Goal: Task Accomplishment & Management: Complete application form

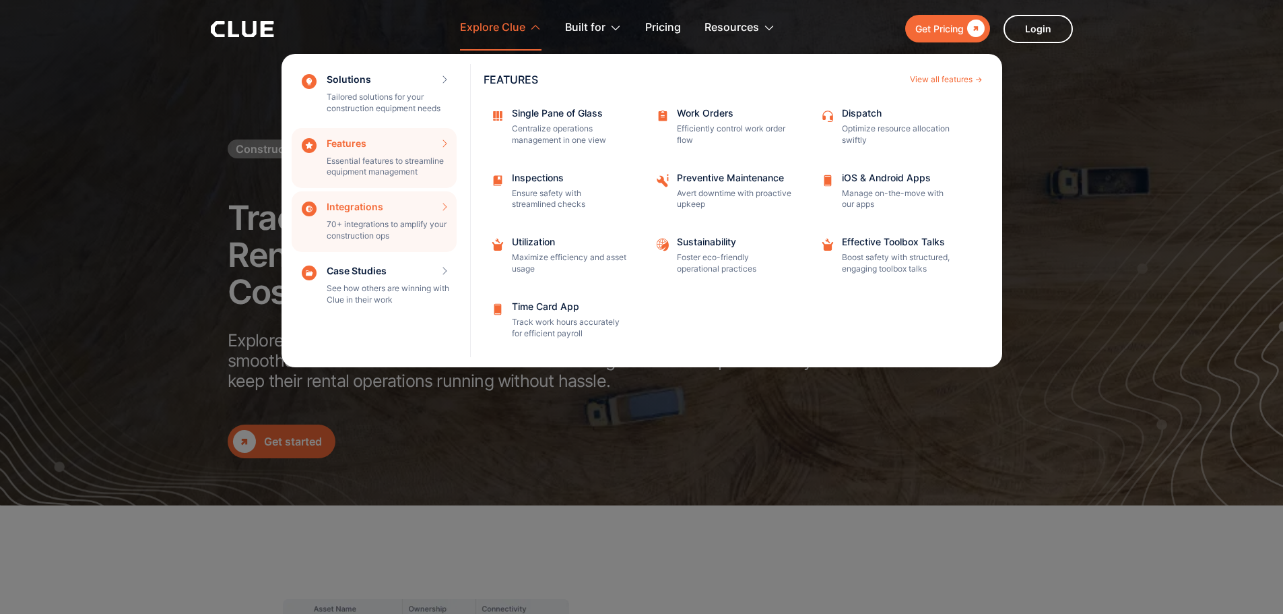
click at [399, 205] on div "Integrations 70+ integrations to amplify your construction ops INTEGRATIONS Vie…" at bounding box center [374, 221] width 165 height 61
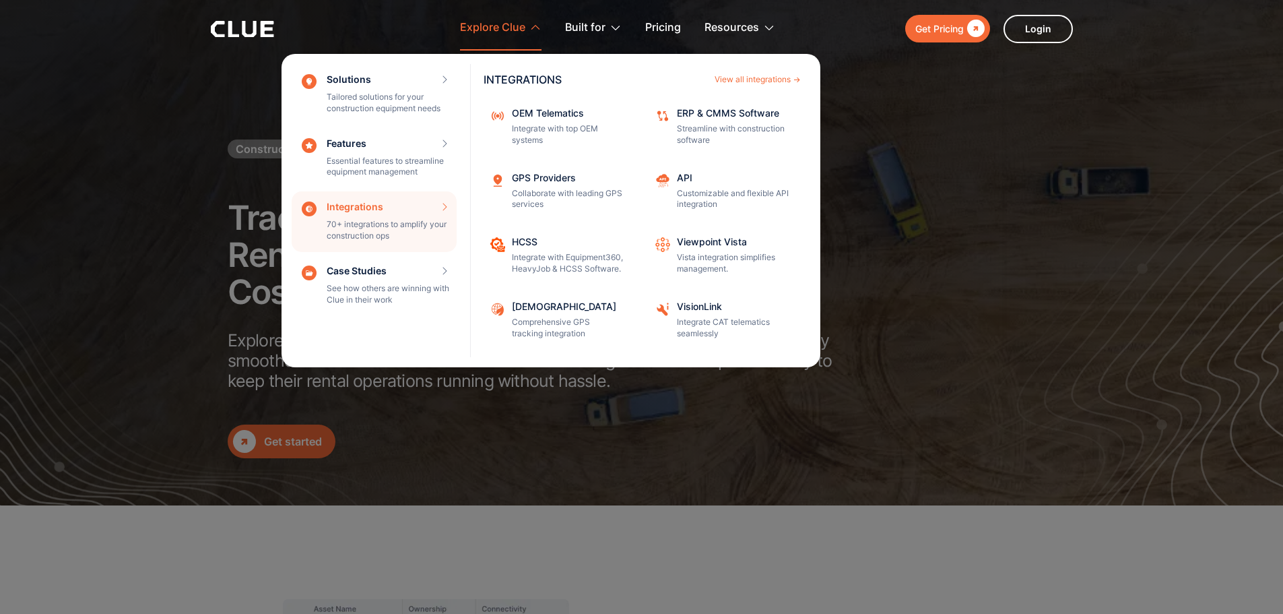
click at [399, 214] on div "Integrations 70+ integrations to amplify your construction ops INTEGRATIONS Vie…" at bounding box center [374, 221] width 165 height 61
click at [349, 205] on div "Integrations 70+ integrations to amplify your construction ops INTEGRATIONS Vie…" at bounding box center [374, 221] width 165 height 61
click at [724, 83] on div "View all integrations" at bounding box center [753, 79] width 76 height 8
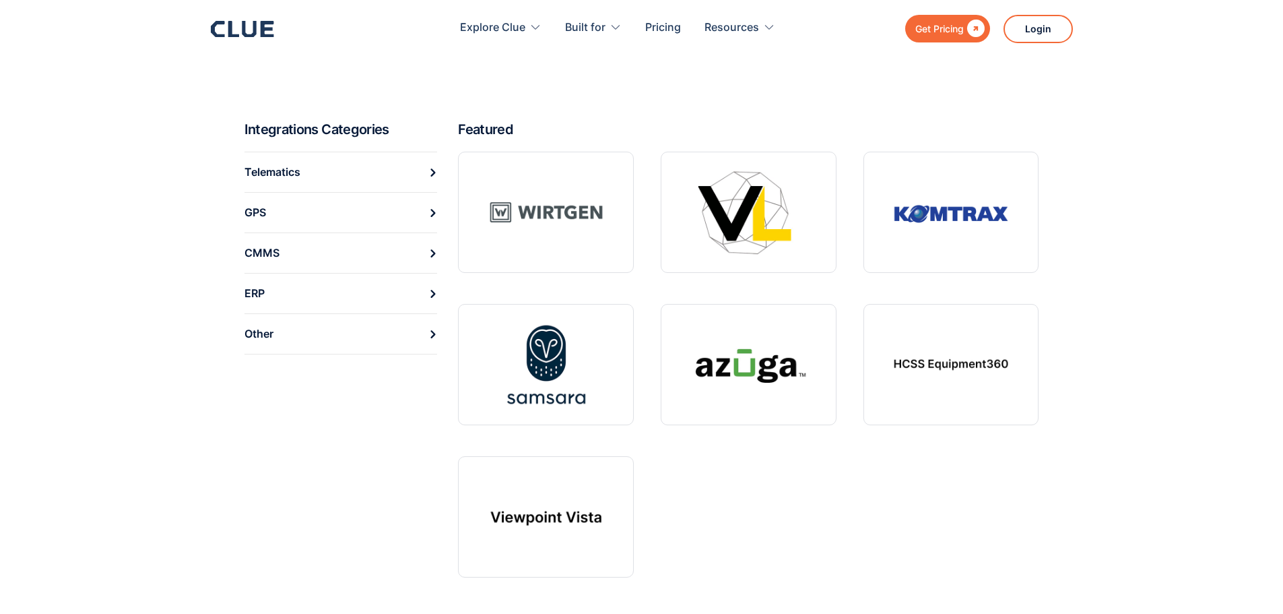
scroll to position [539, 0]
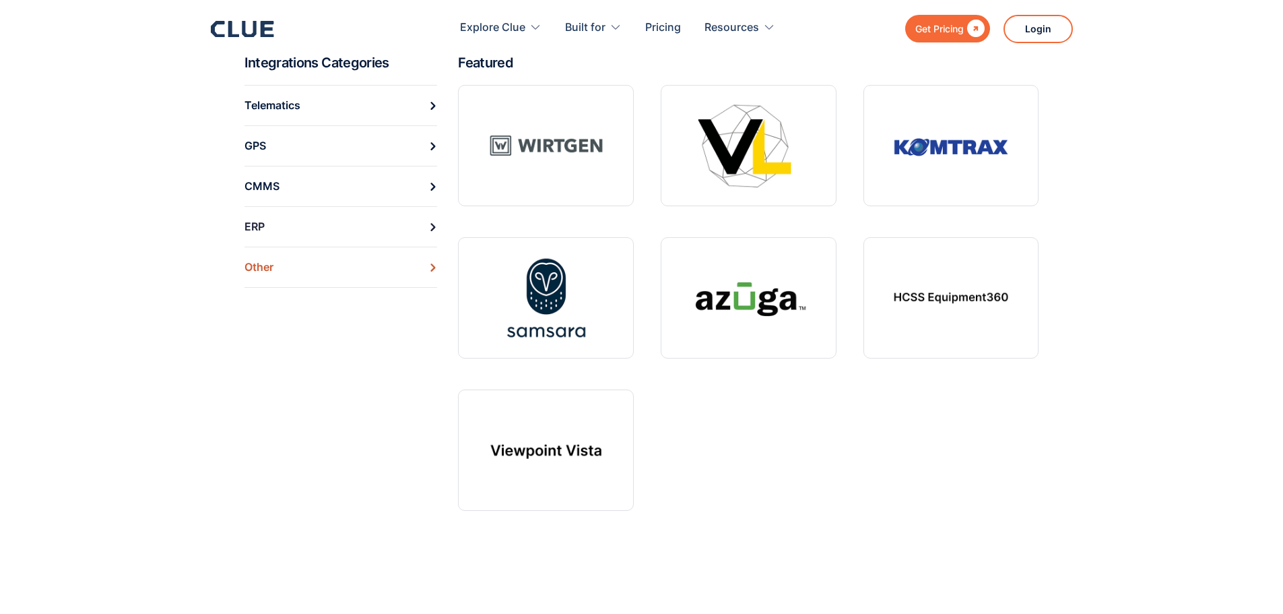
click at [327, 265] on link "Other" at bounding box center [341, 267] width 193 height 41
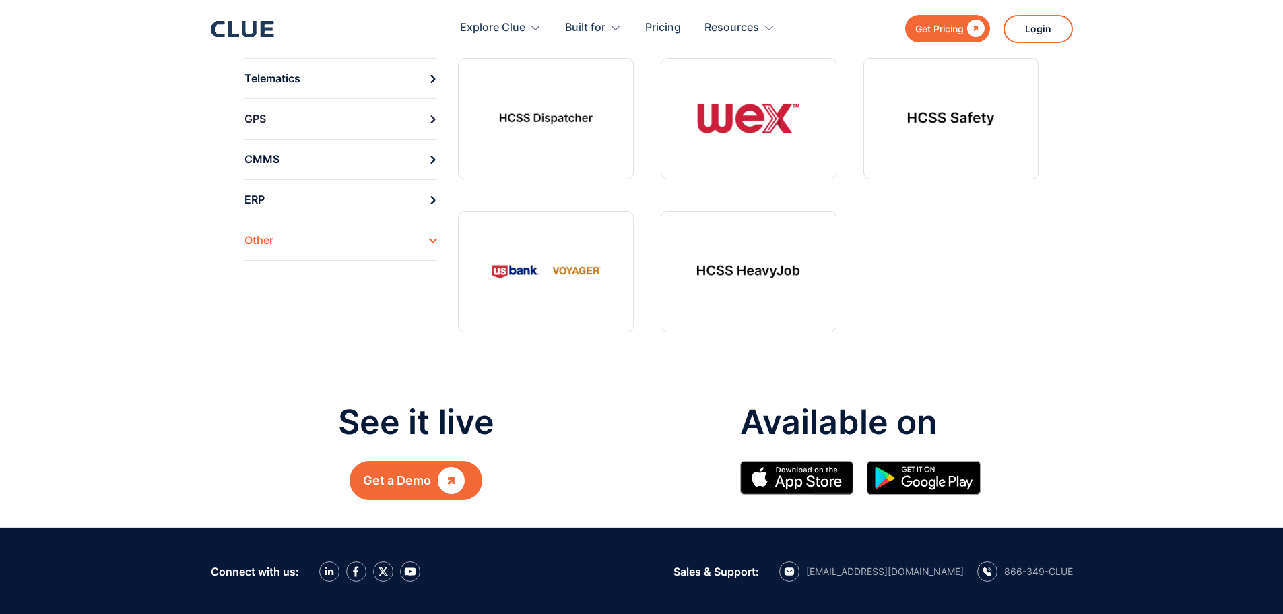
scroll to position [180, 0]
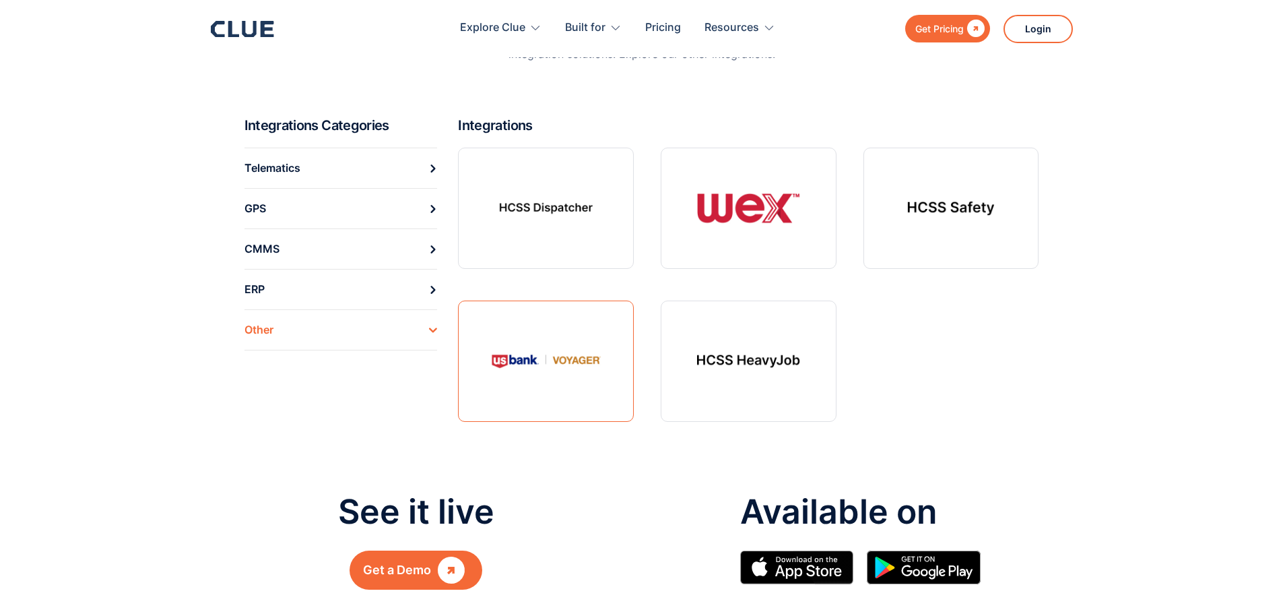
click at [534, 360] on link at bounding box center [546, 360] width 176 height 121
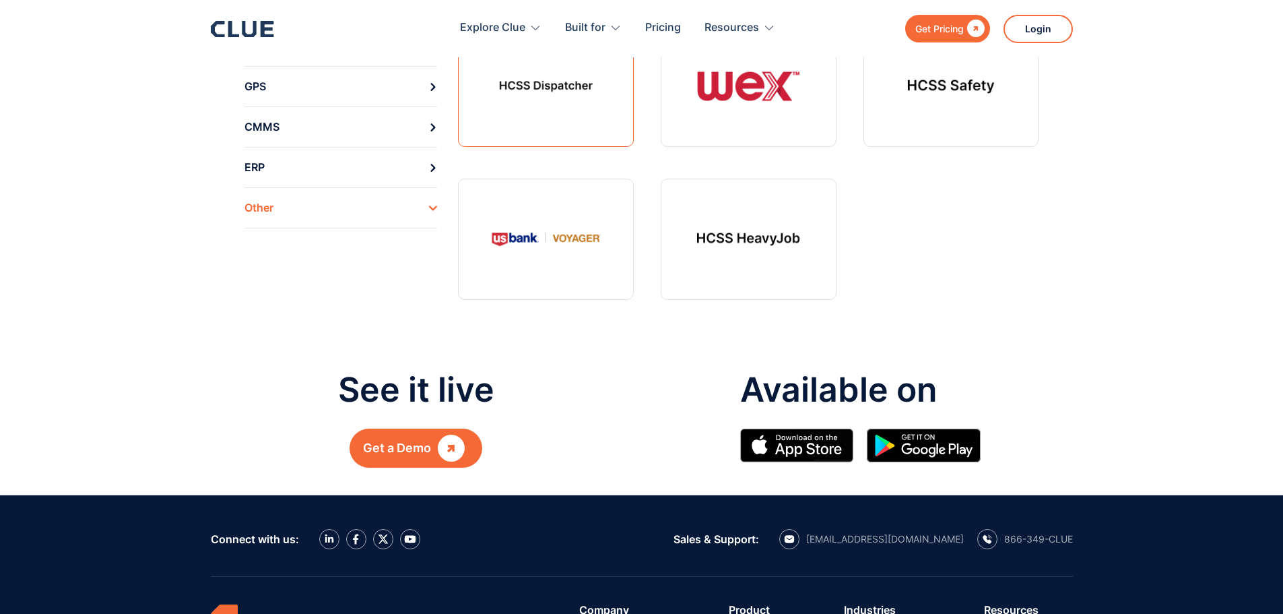
scroll to position [180, 0]
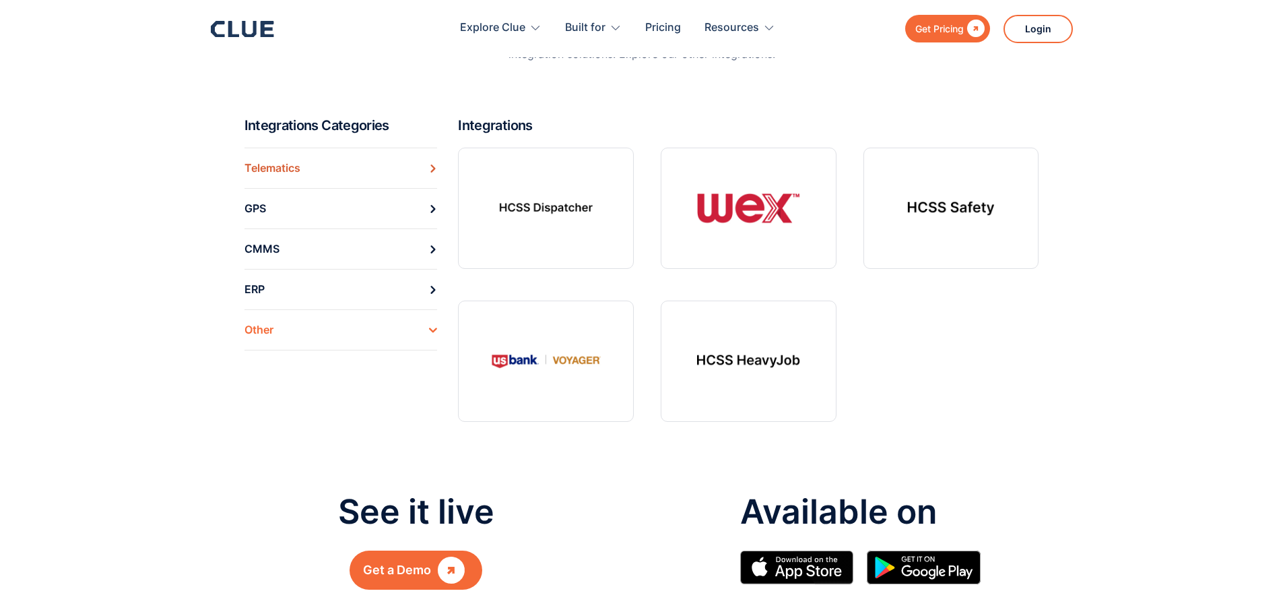
click at [307, 128] on h2 "Integrations Categories" at bounding box center [346, 126] width 203 height 18
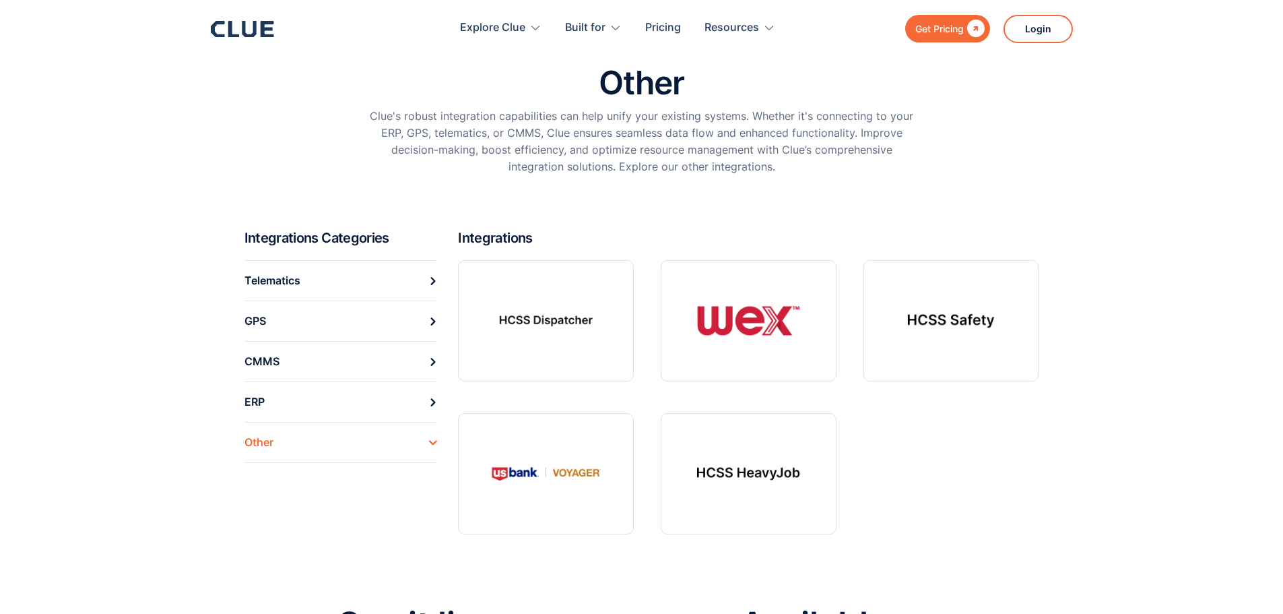
scroll to position [0, 0]
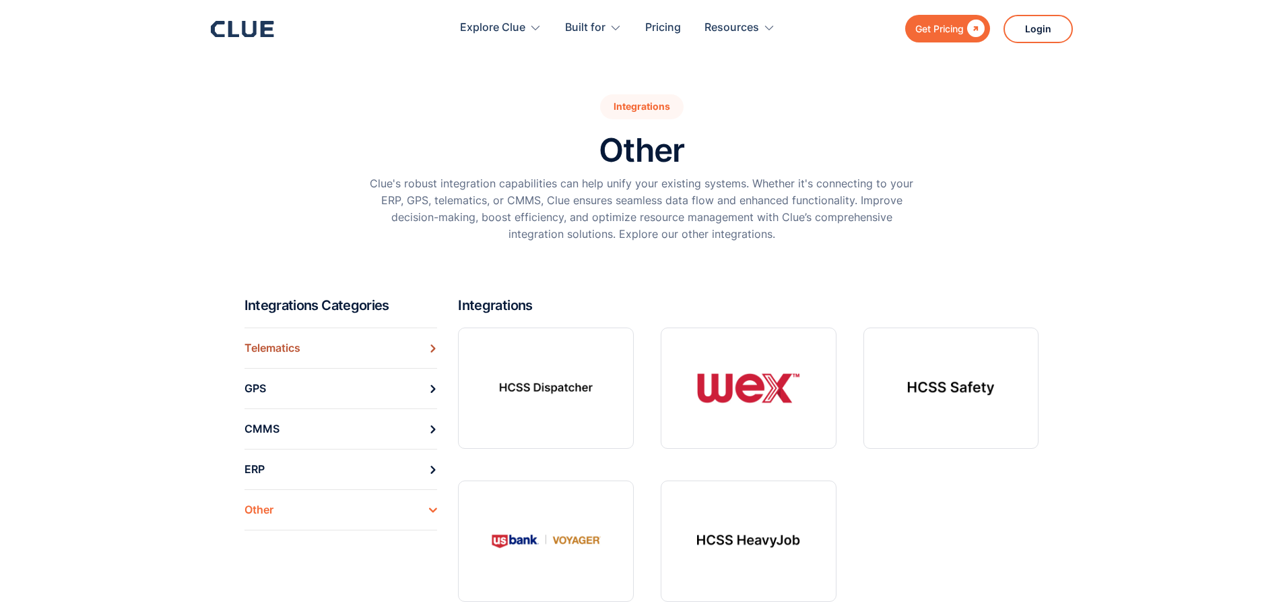
click at [306, 363] on link "Telematics" at bounding box center [341, 347] width 193 height 40
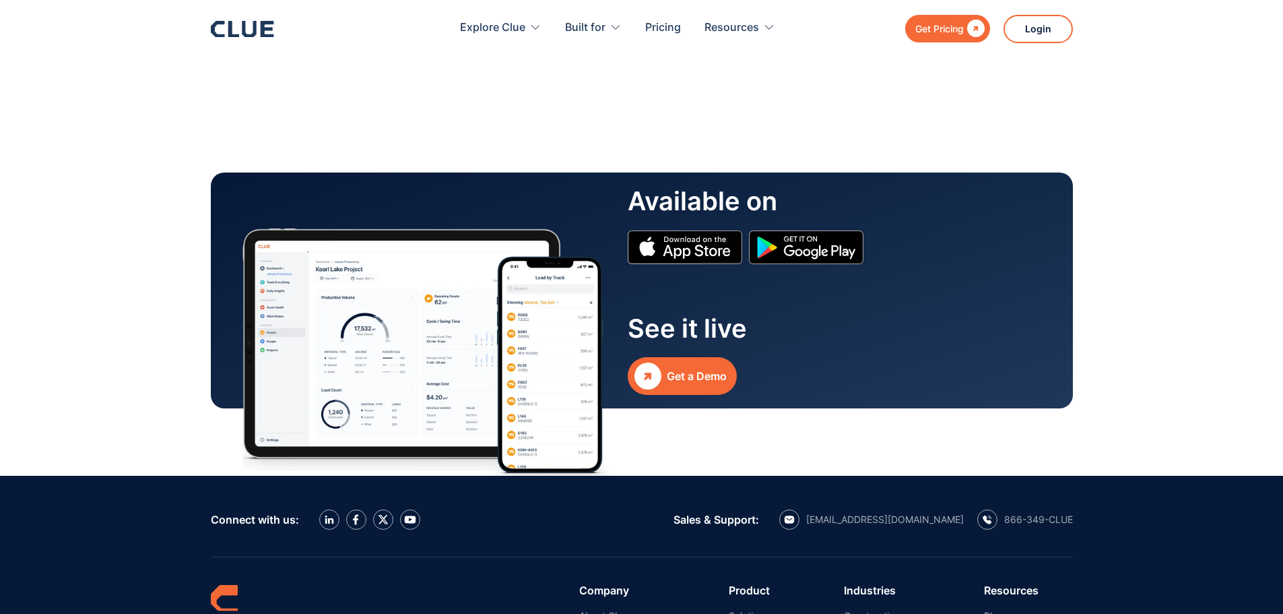
scroll to position [1617, 0]
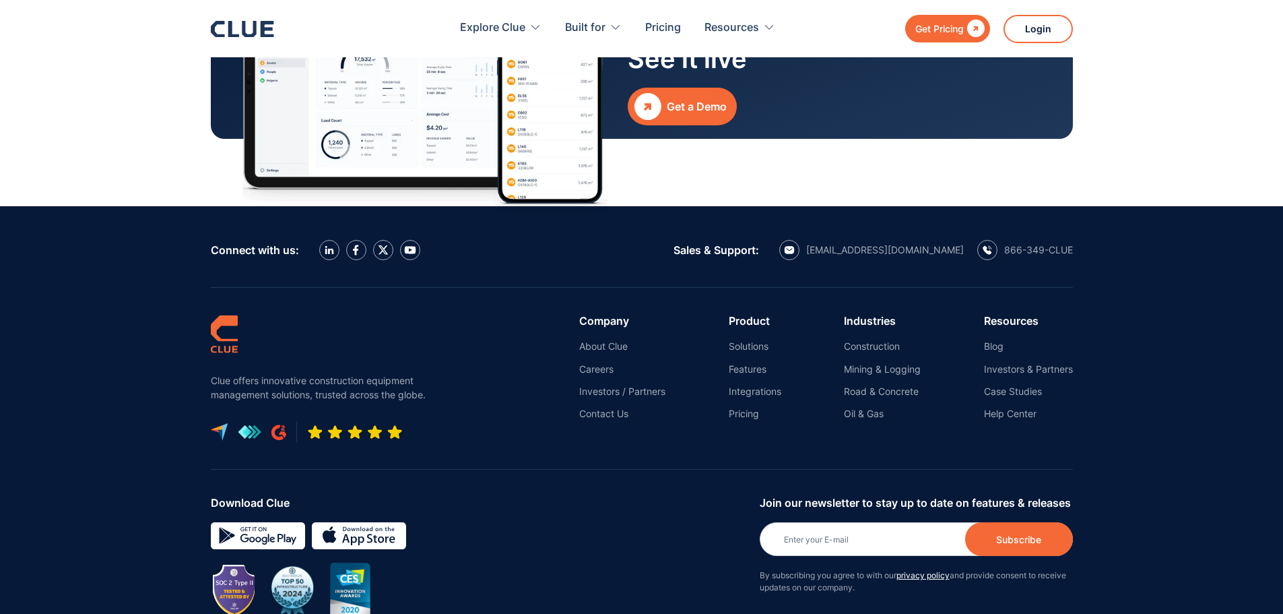
click at [684, 116] on link "Get a Demo" at bounding box center [682, 107] width 109 height 38
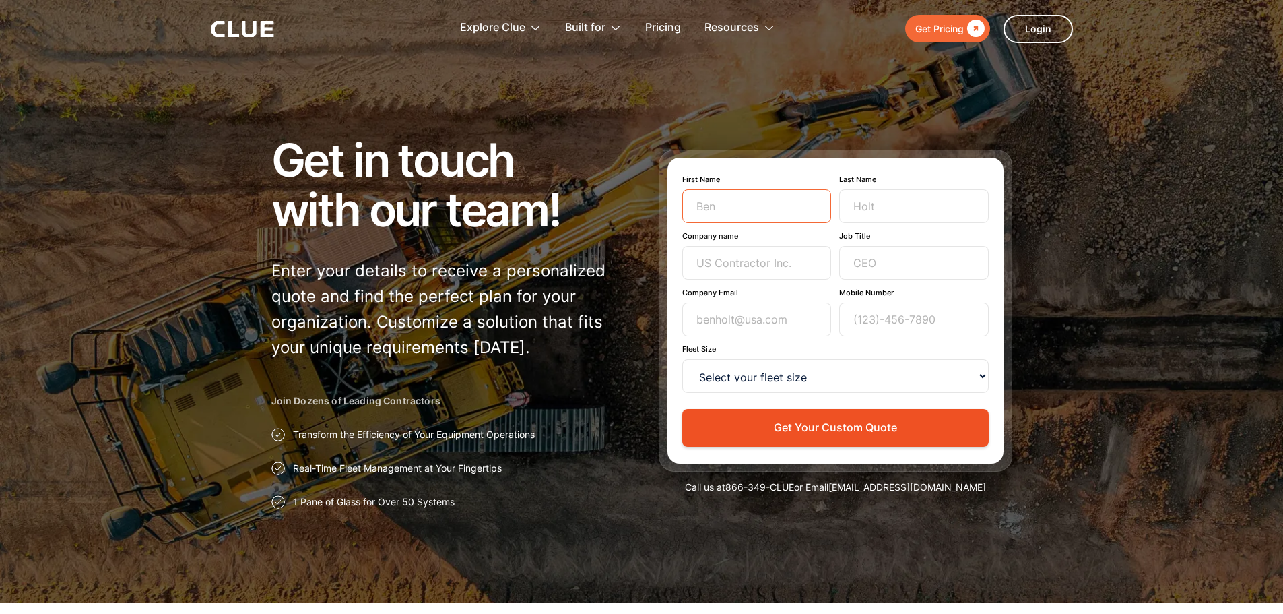
click at [771, 199] on input "First Name" at bounding box center [757, 206] width 150 height 34
type input "Nick"
click at [863, 209] on input "Last Name" at bounding box center [914, 206] width 150 height 34
type input "de Jong"
click at [783, 264] on input "Company name" at bounding box center [757, 263] width 150 height 34
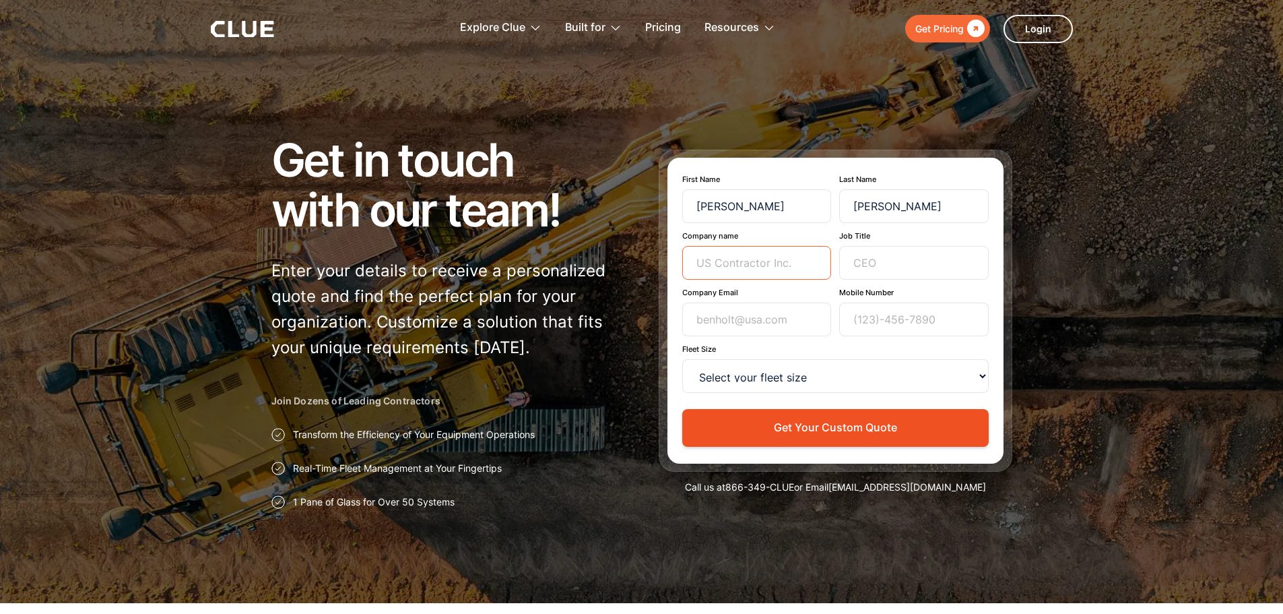
type input "Expitrans"
click at [883, 259] on input "Job Title" at bounding box center [914, 263] width 150 height 34
type input "ISV Support Specialist"
click at [740, 312] on input "Company Email" at bounding box center [757, 319] width 150 height 34
type input "n.jong@expitrans.com"
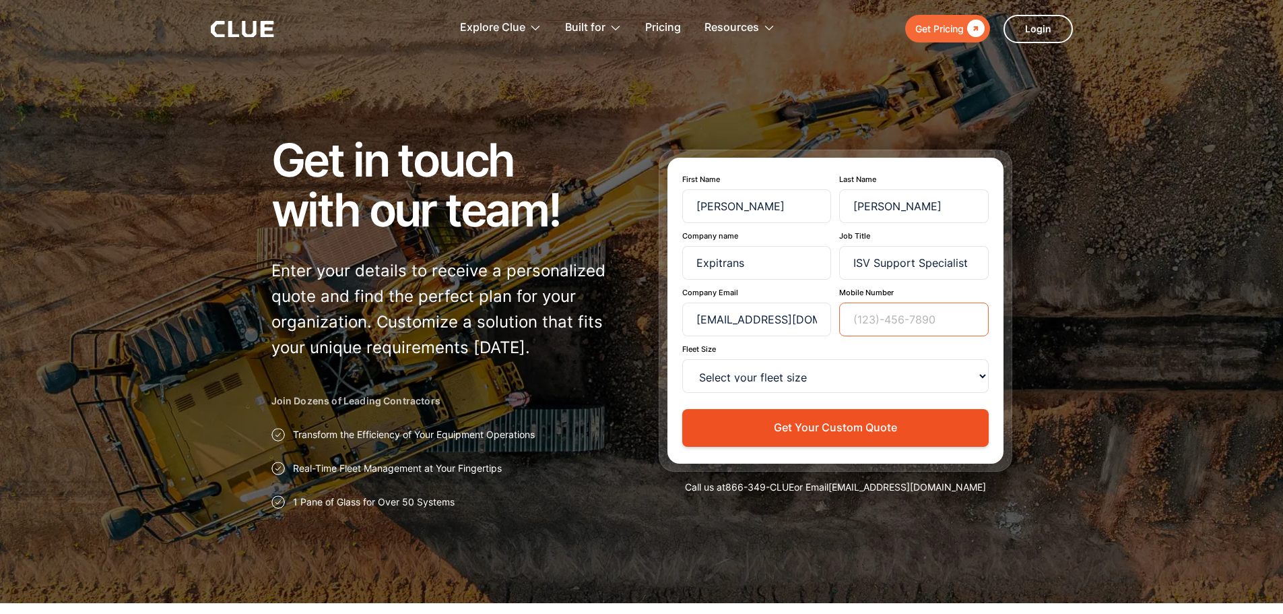
click at [865, 325] on input "Mobile Number" at bounding box center [914, 319] width 150 height 34
drag, startPoint x: 934, startPoint y: 317, endPoint x: 715, endPoint y: 321, distance: 219.0
click at [715, 321] on div "Company Email n.jong@expitrans.com Mobile Number 9499429036" at bounding box center [835, 312] width 307 height 49
type input "8013900209"
click at [774, 383] on select "Select your fleet size <15 15-99 100-499 500-999 >1000" at bounding box center [835, 376] width 307 height 34
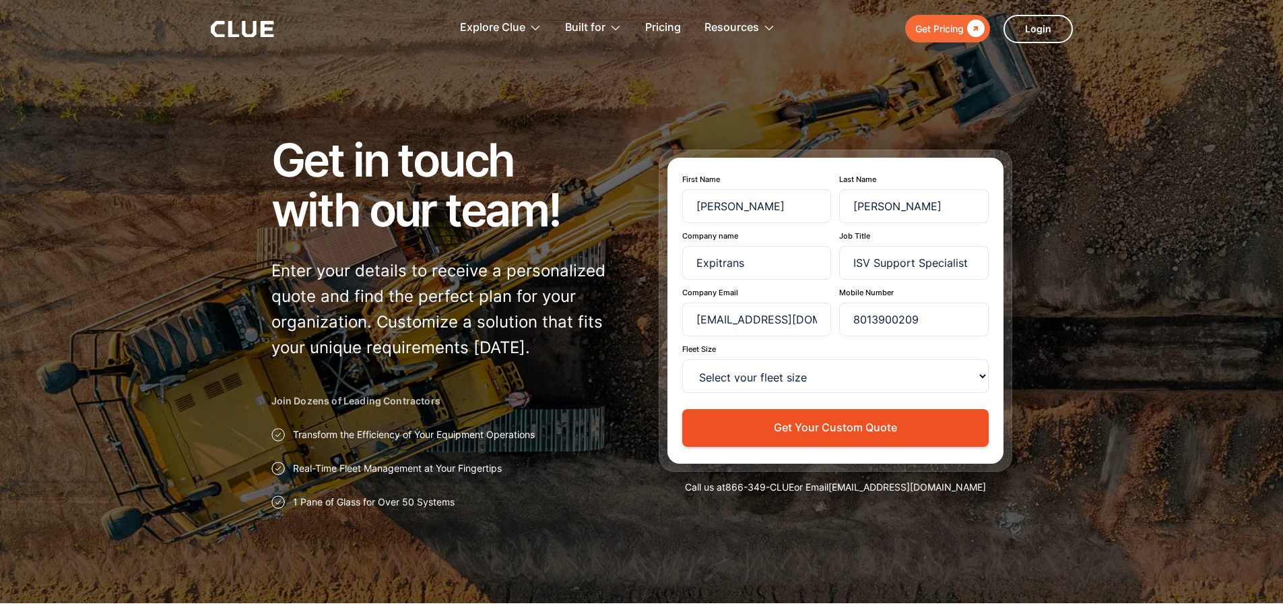
click at [744, 347] on label "Fleet Size" at bounding box center [835, 348] width 307 height 9
click at [744, 359] on select "Select your fleet size <15 15-99 100-499 500-999 >1000" at bounding box center [835, 376] width 307 height 34
click at [743, 356] on form "First Name Nick Last Name de Jong Company name Expitrans Job Title ISV Support …" at bounding box center [835, 309] width 307 height 271
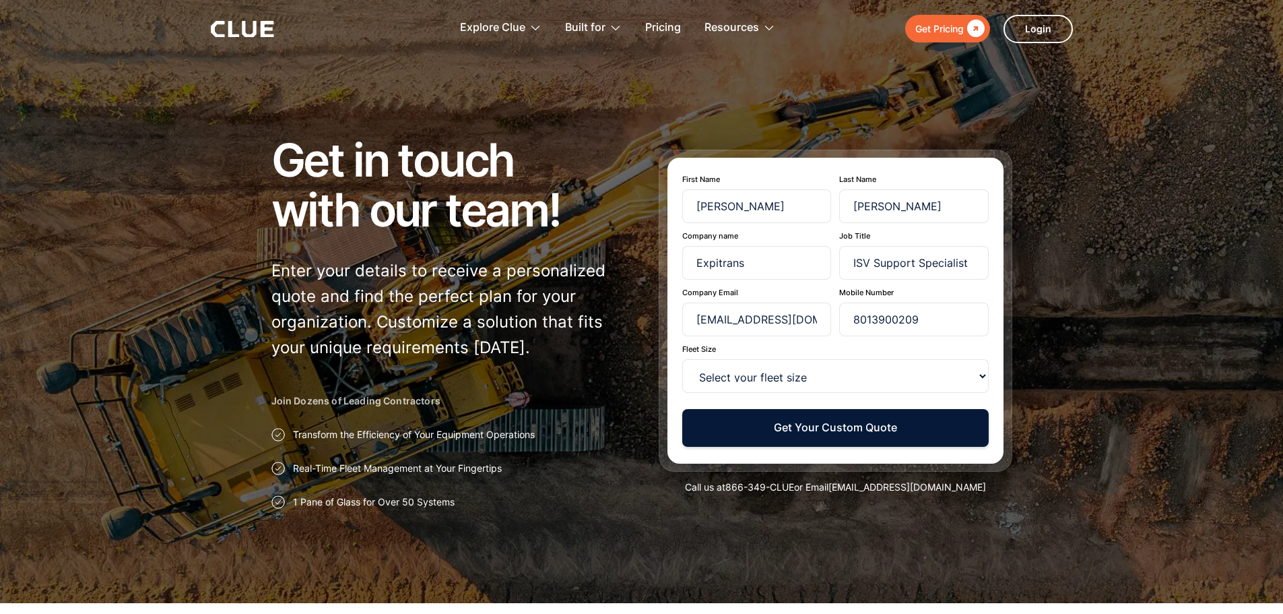
click at [856, 431] on button "Get Your Custom Quote" at bounding box center [835, 427] width 307 height 37
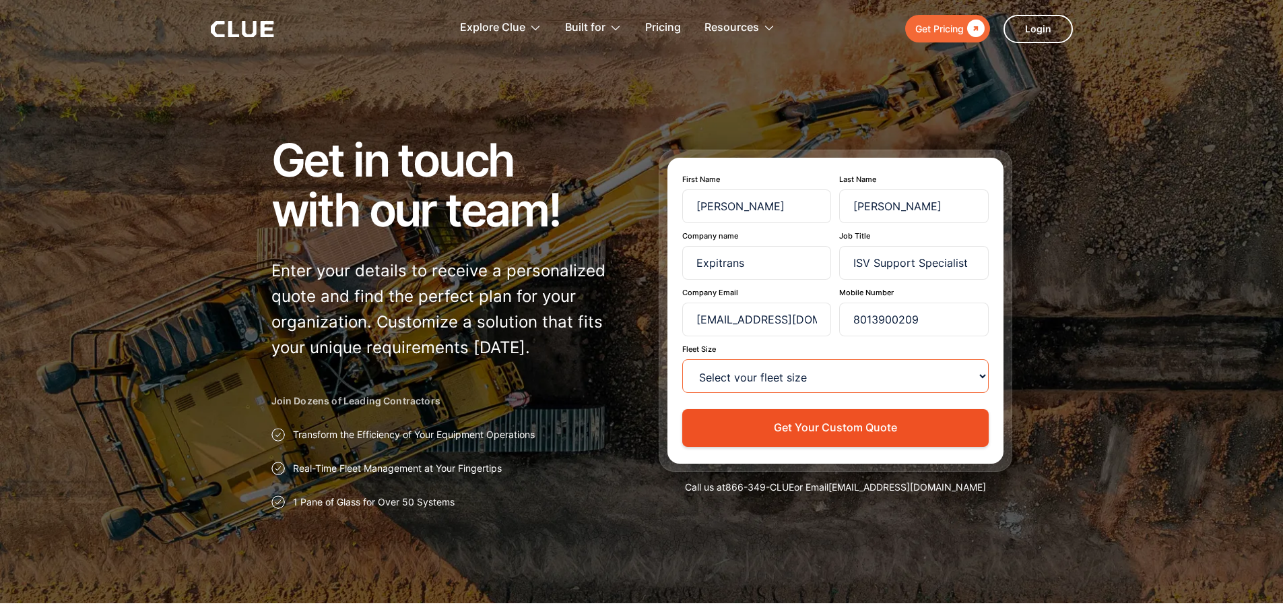
click at [771, 379] on select "Select your fleet size <15 15-99 100-499 500-999 >1000" at bounding box center [835, 376] width 307 height 34
select select "15-99"
click at [682, 359] on select "Select your fleet size <15 15-99 100-499 500-999 >1000" at bounding box center [835, 376] width 307 height 34
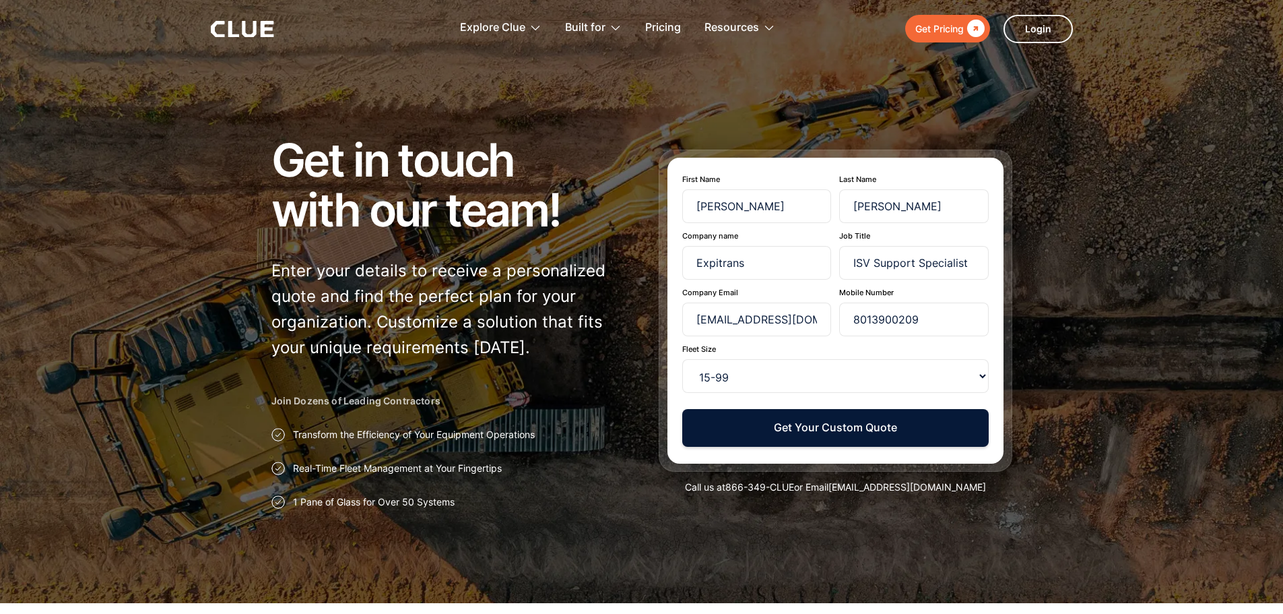
click at [745, 435] on button "Get Your Custom Quote" at bounding box center [835, 427] width 307 height 37
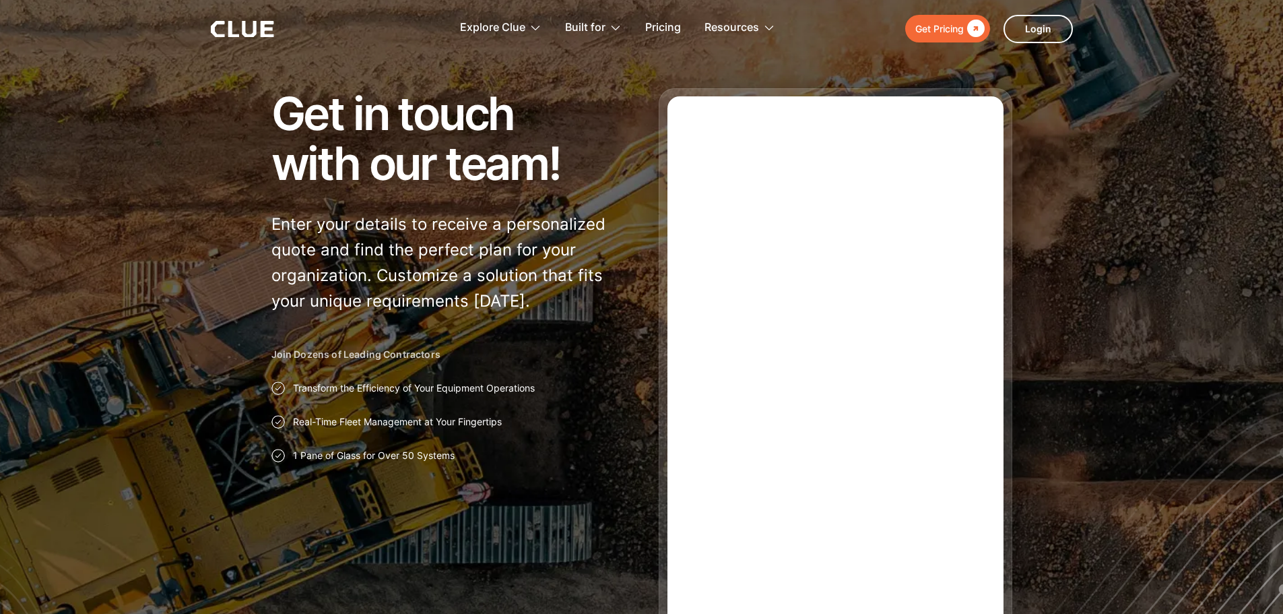
scroll to position [90, 0]
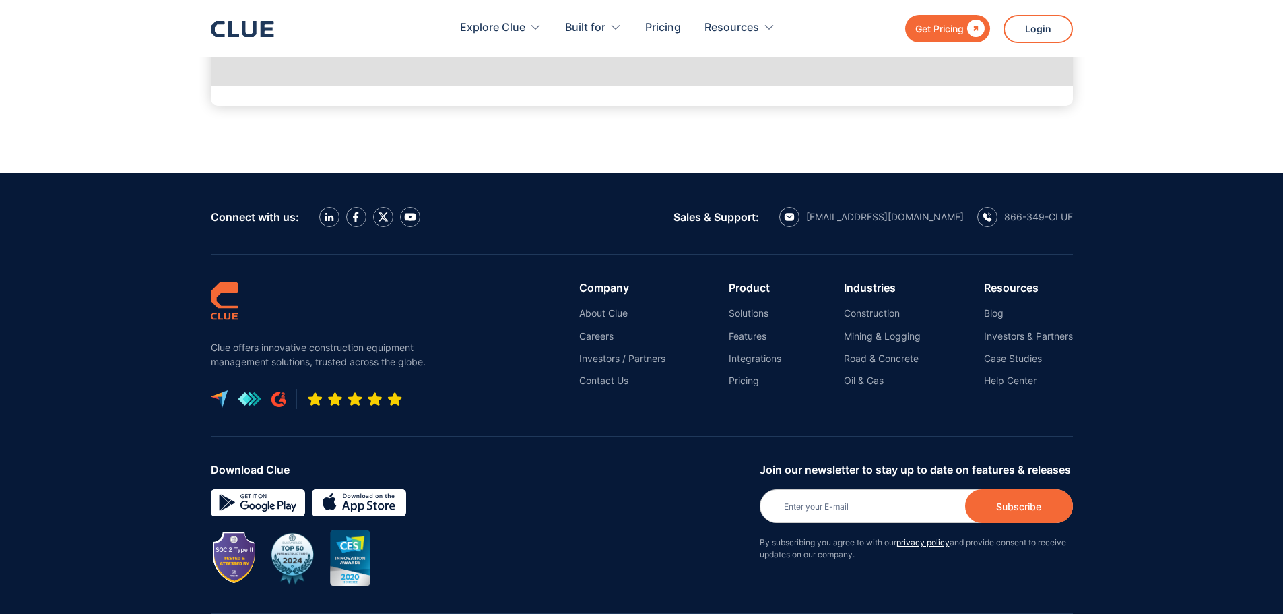
scroll to position [808, 0]
